Goal: Find specific page/section: Find specific page/section

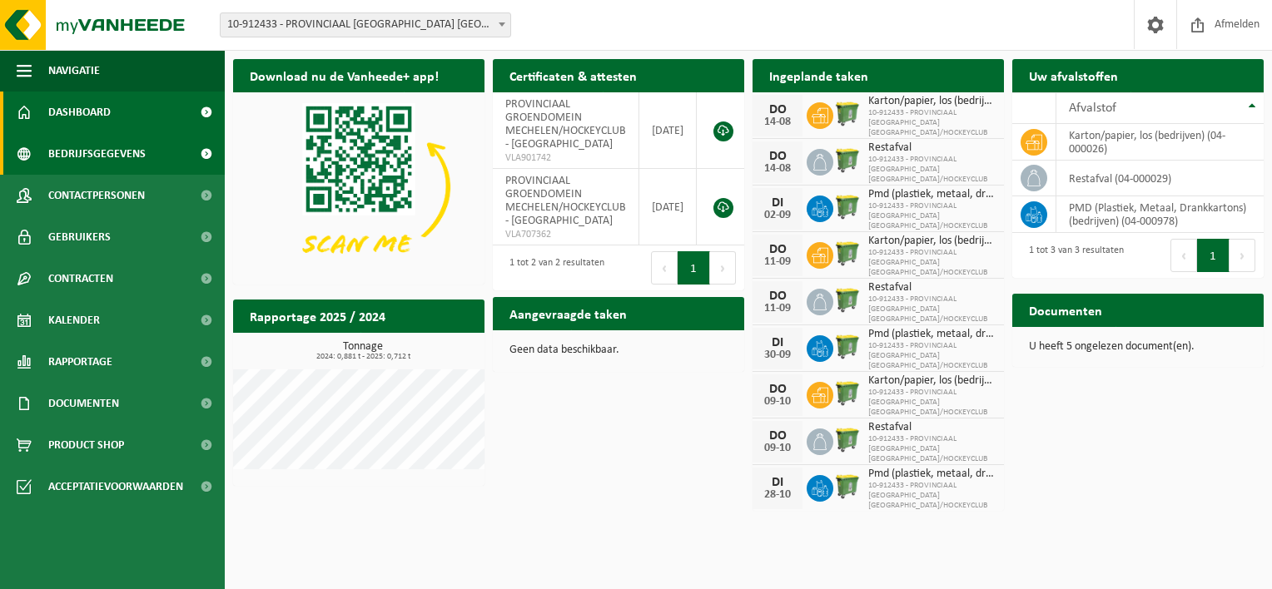
click at [107, 151] on span "Bedrijfsgegevens" at bounding box center [96, 154] width 97 height 42
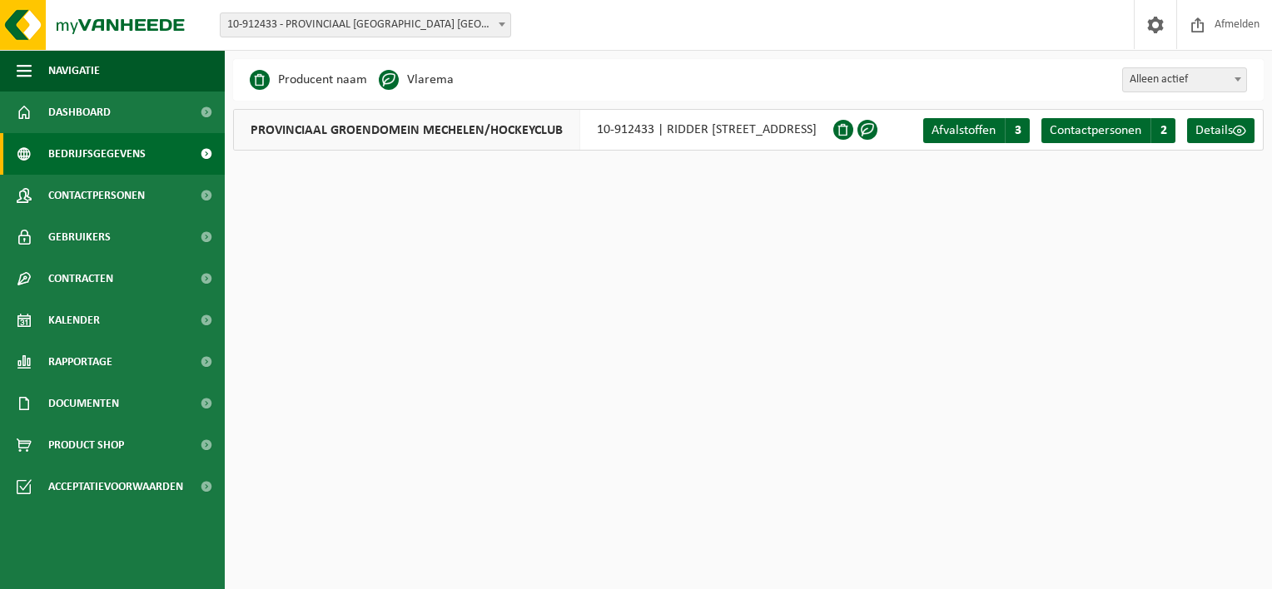
click at [206, 151] on span at bounding box center [205, 154] width 37 height 42
